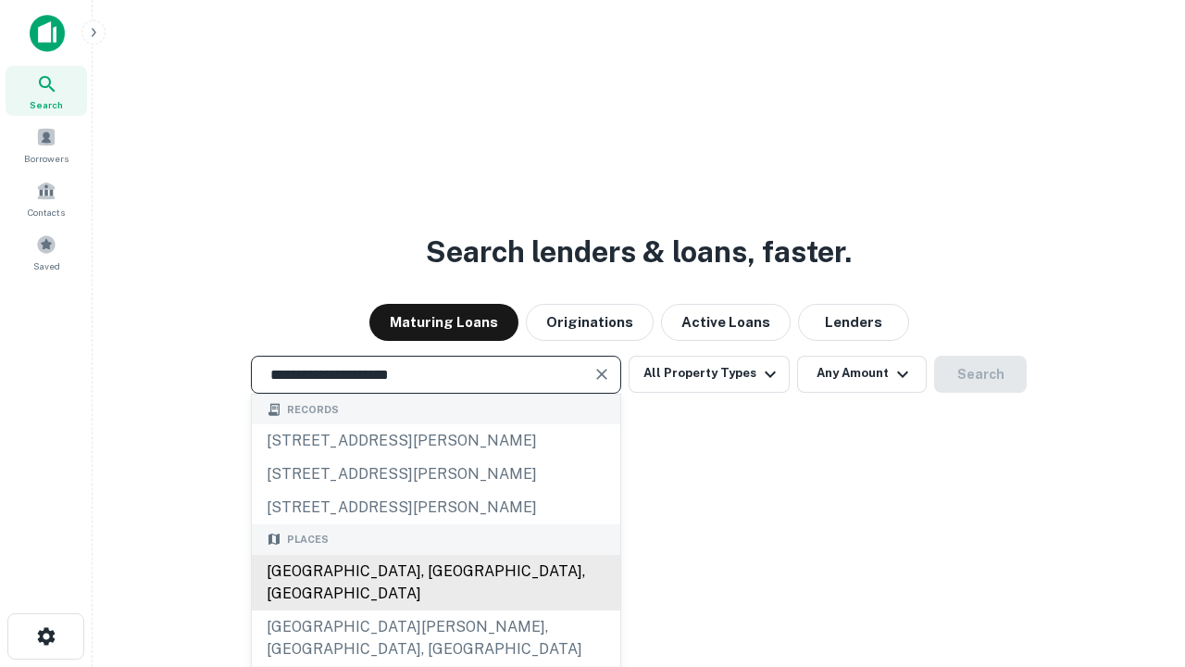
click at [435, 610] on div "[GEOGRAPHIC_DATA], [GEOGRAPHIC_DATA], [GEOGRAPHIC_DATA]" at bounding box center [436, 583] width 369 height 56
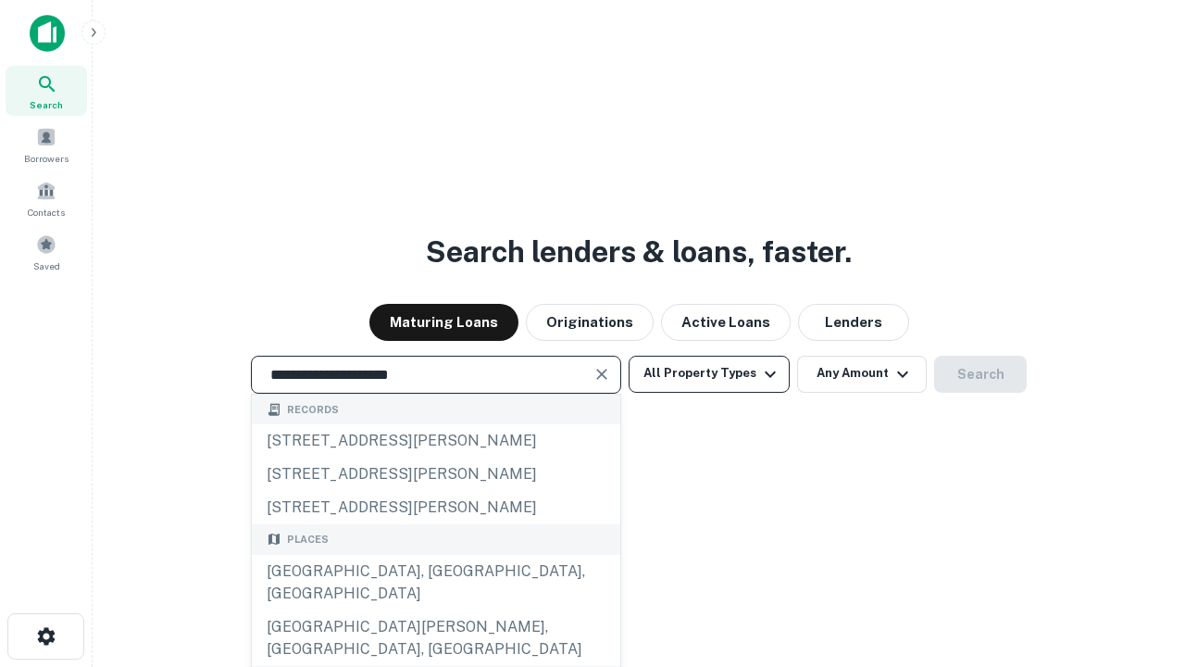
click at [709, 373] on button "All Property Types" at bounding box center [709, 374] width 161 height 37
type input "**********"
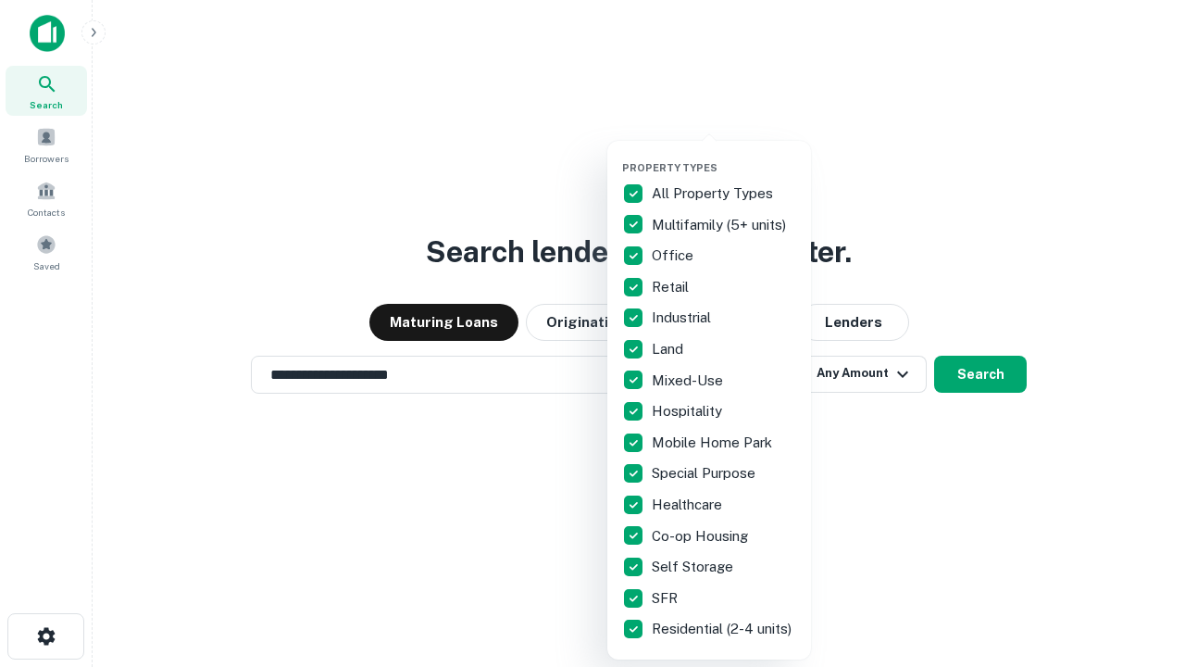
click at [724, 156] on button "button" at bounding box center [724, 156] width 204 height 1
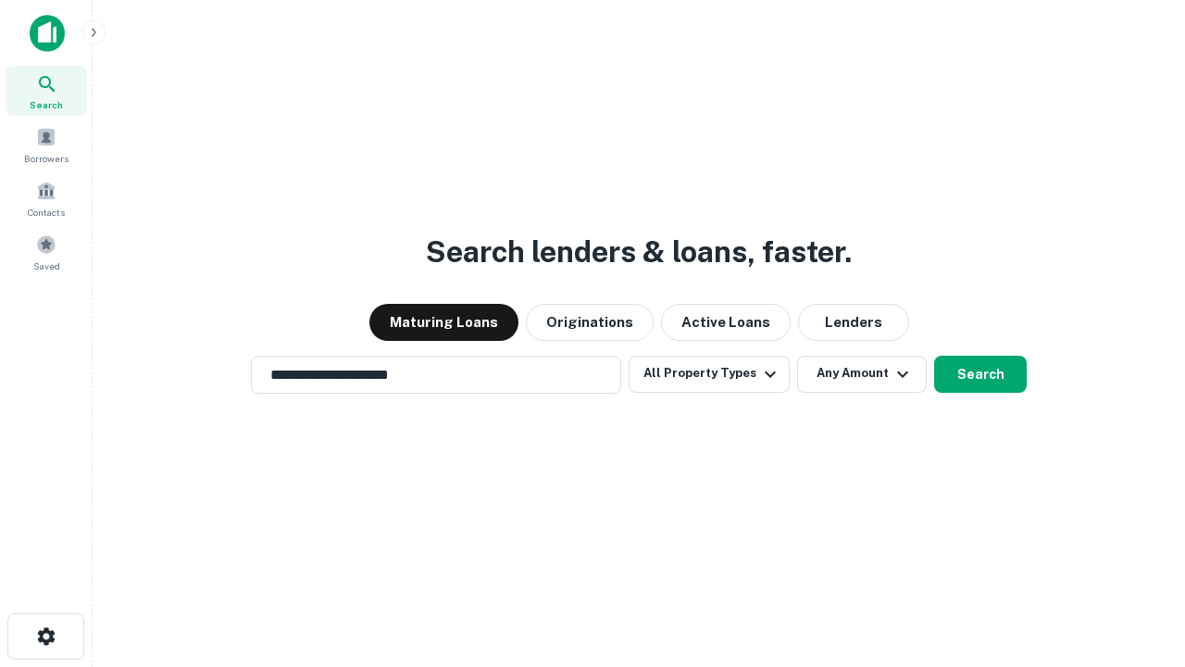
scroll to position [29, 0]
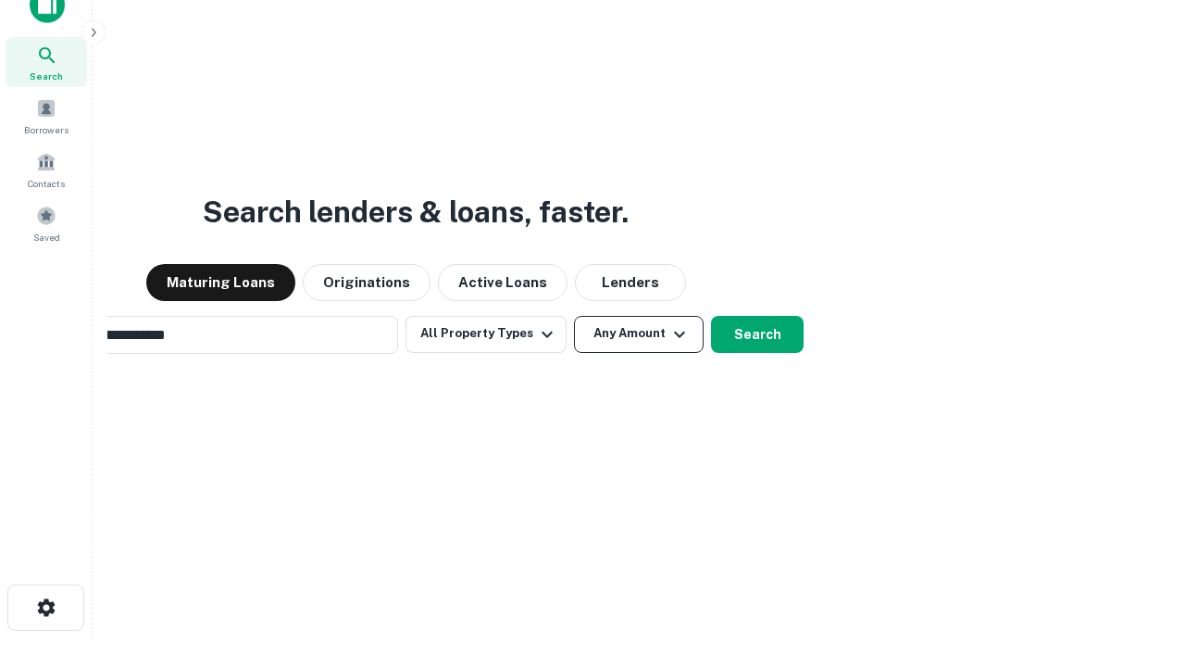
click at [574, 316] on button "Any Amount" at bounding box center [639, 334] width 130 height 37
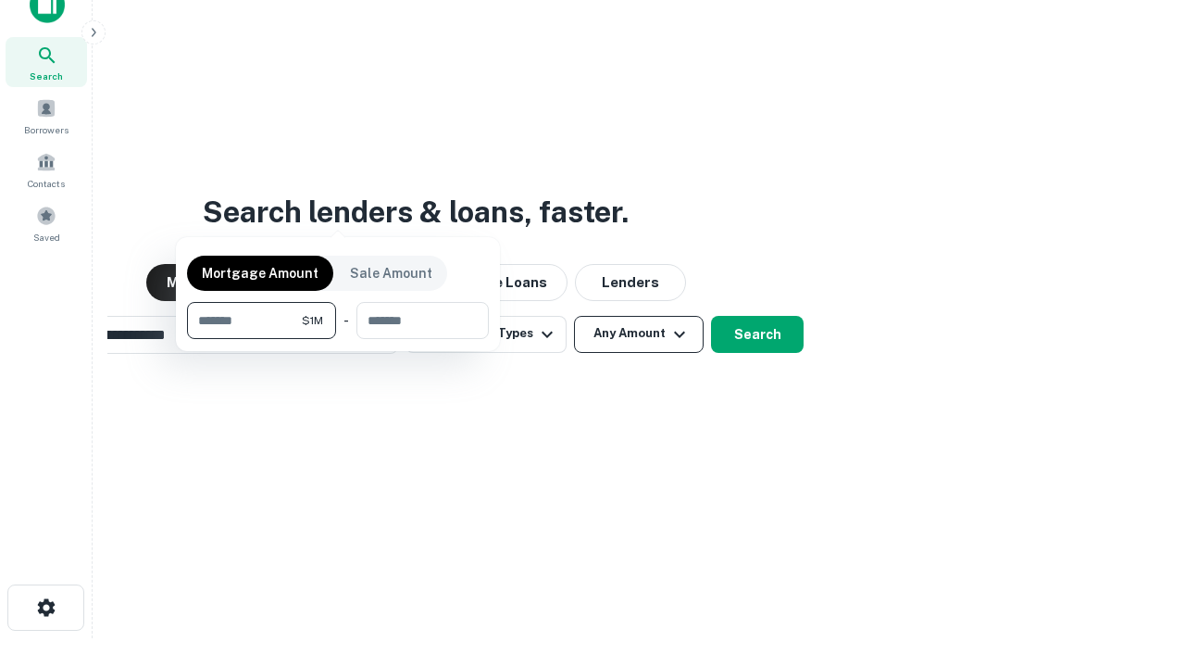
scroll to position [30, 0]
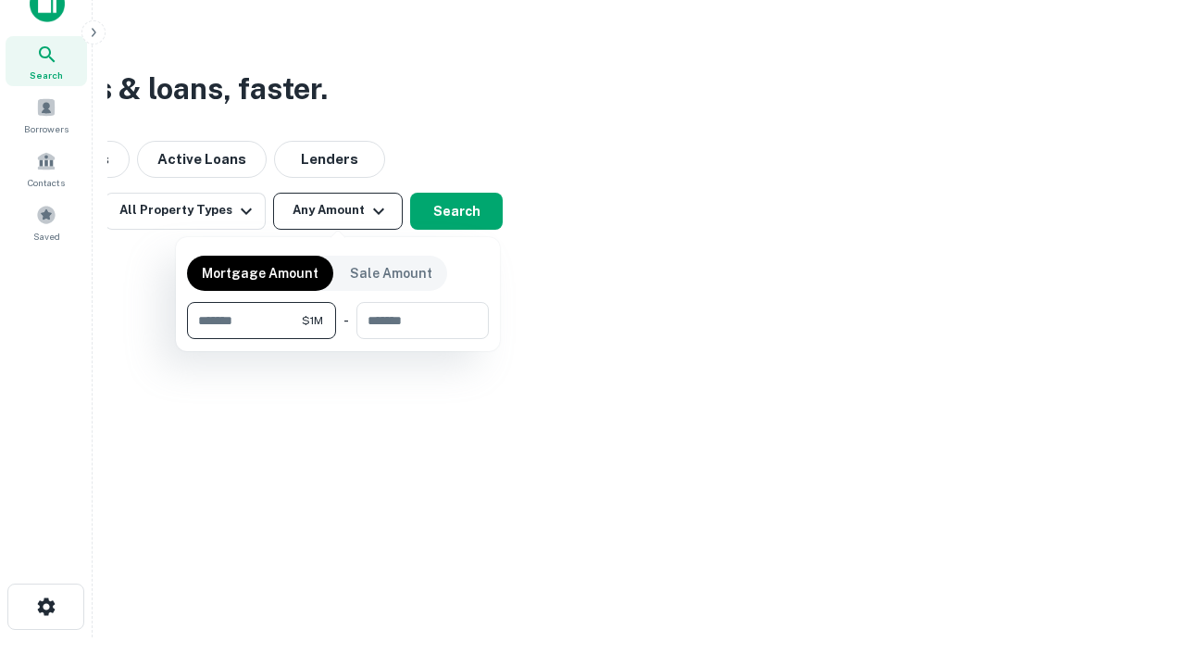
type input "*******"
click at [338, 339] on button "button" at bounding box center [338, 339] width 302 height 1
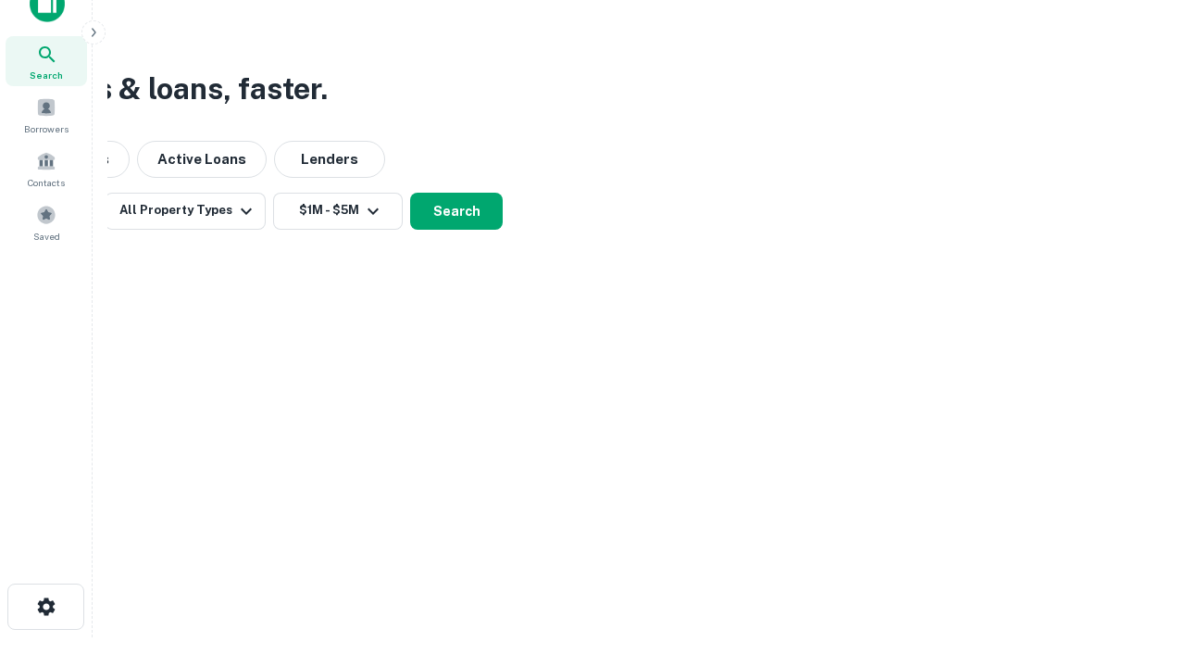
scroll to position [29, 0]
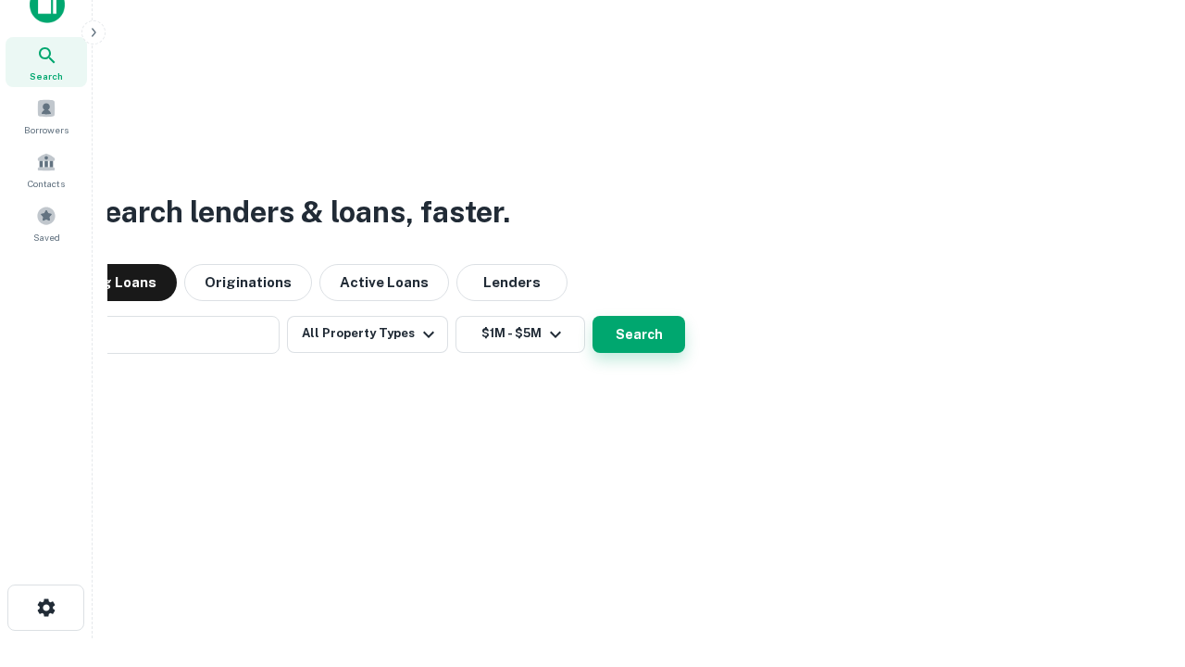
click at [593, 316] on button "Search" at bounding box center [639, 334] width 93 height 37
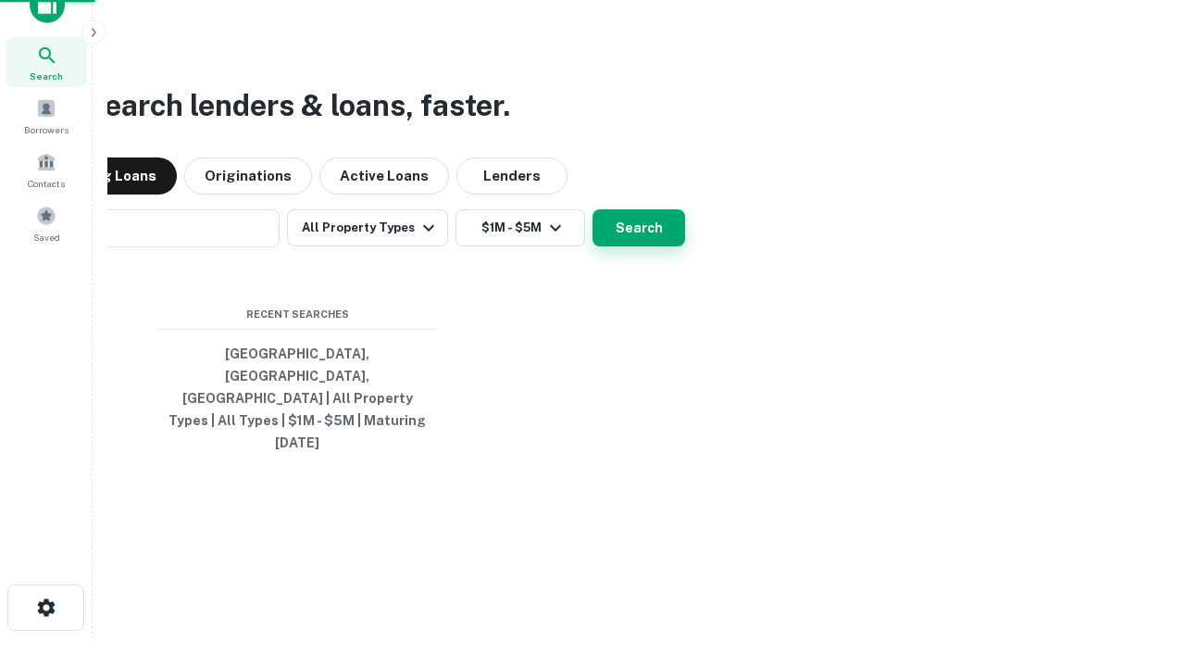
scroll to position [30, 0]
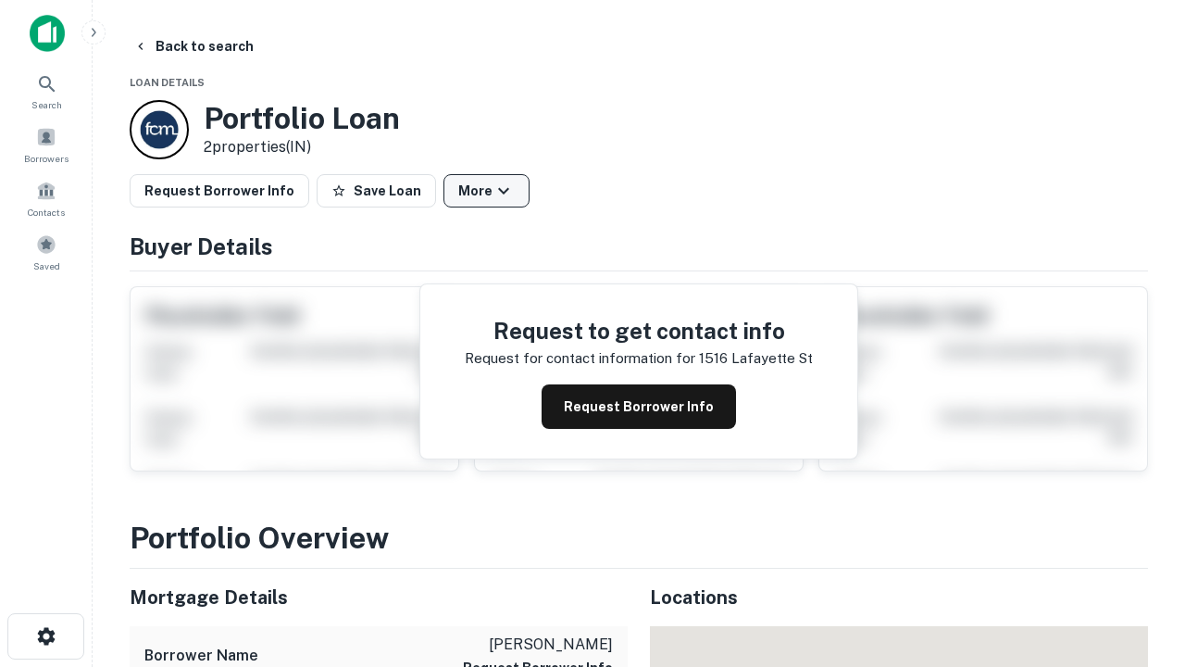
click at [486, 191] on button "More" at bounding box center [487, 190] width 86 height 33
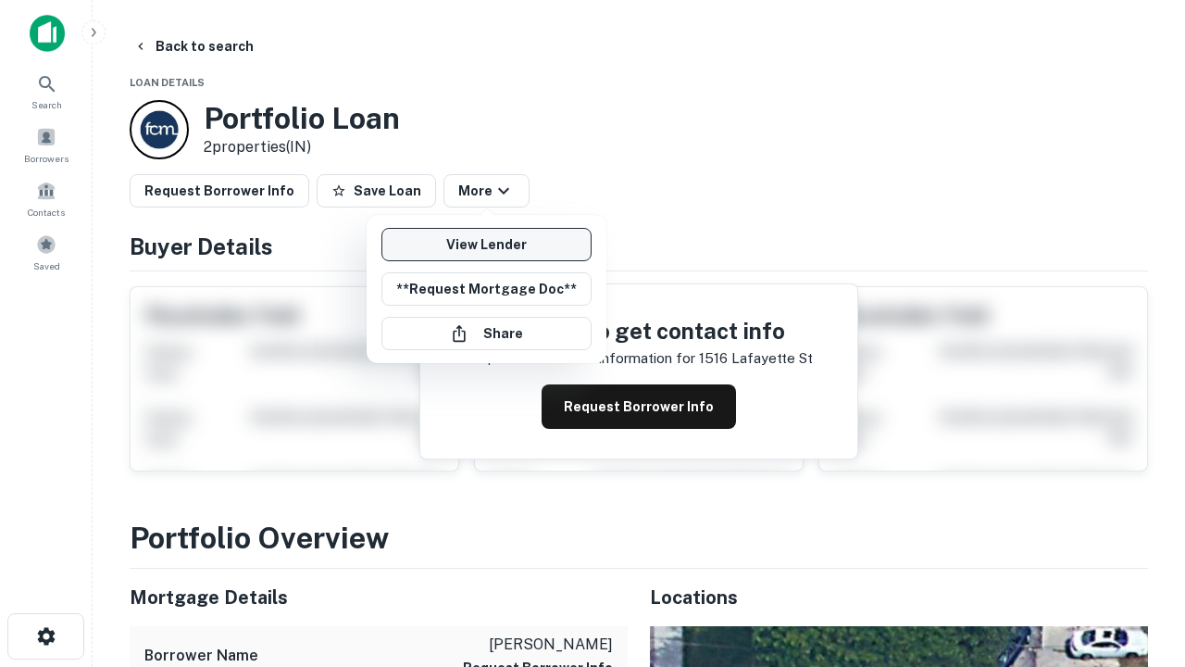
click at [486, 244] on link "View Lender" at bounding box center [487, 244] width 210 height 33
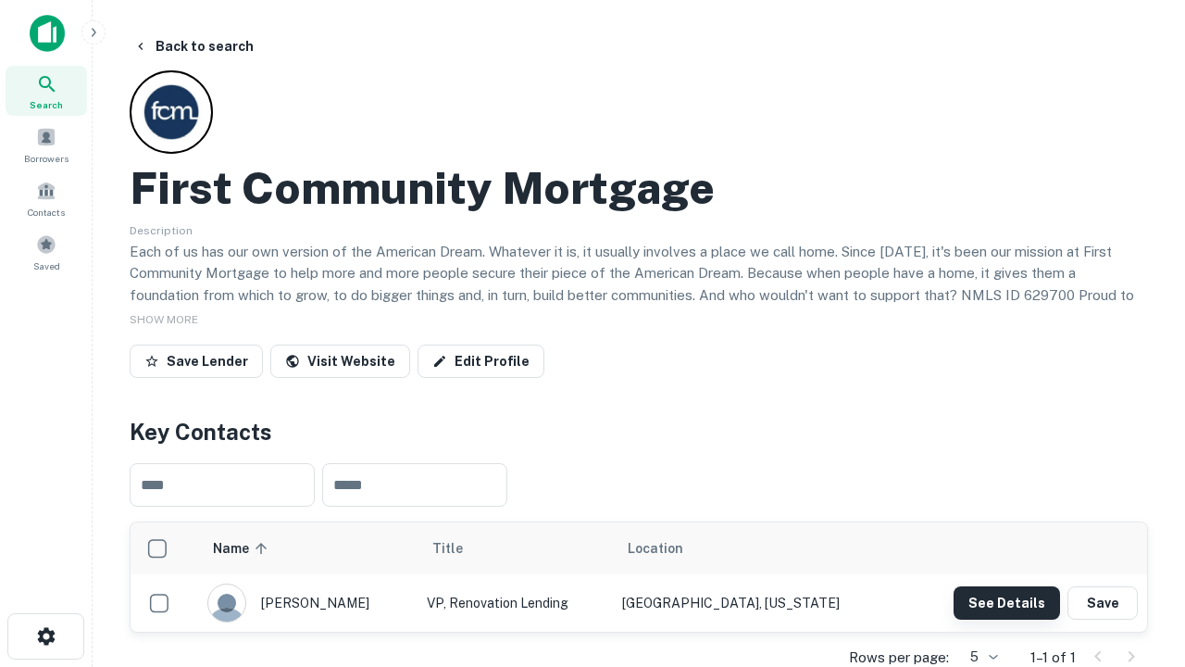
click at [1007, 602] on button "See Details" at bounding box center [1007, 602] width 107 height 33
